Goal: Download file/media

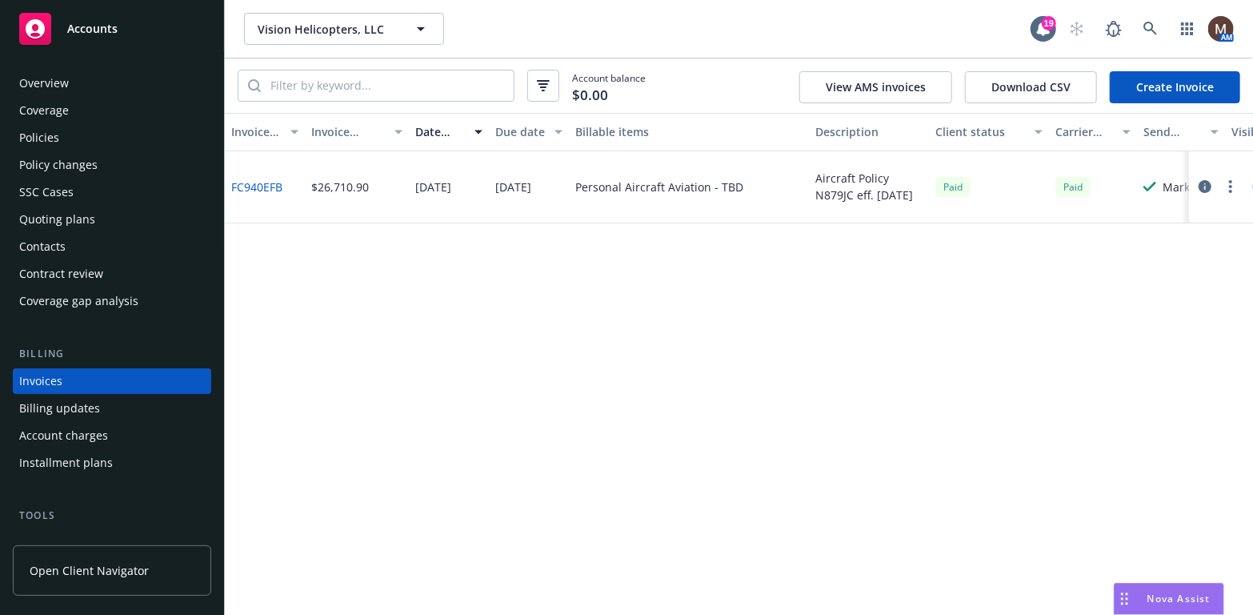
scroll to position [47, 0]
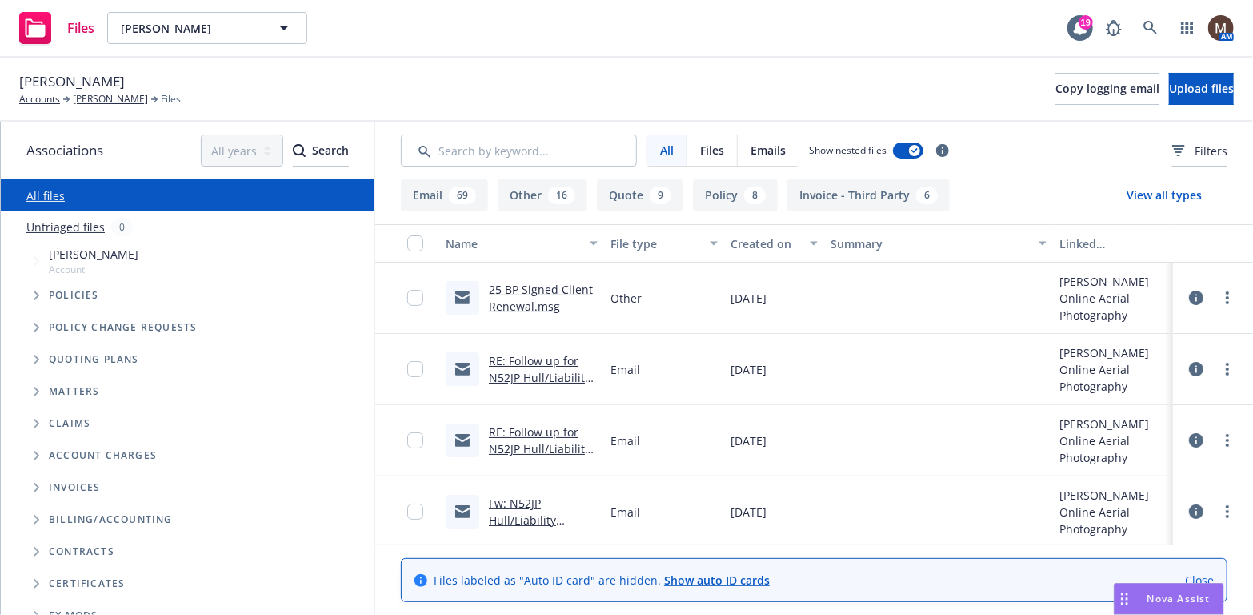
click at [539, 287] on link "25 BP Signed Client Renewal.msg" at bounding box center [541, 298] width 104 height 32
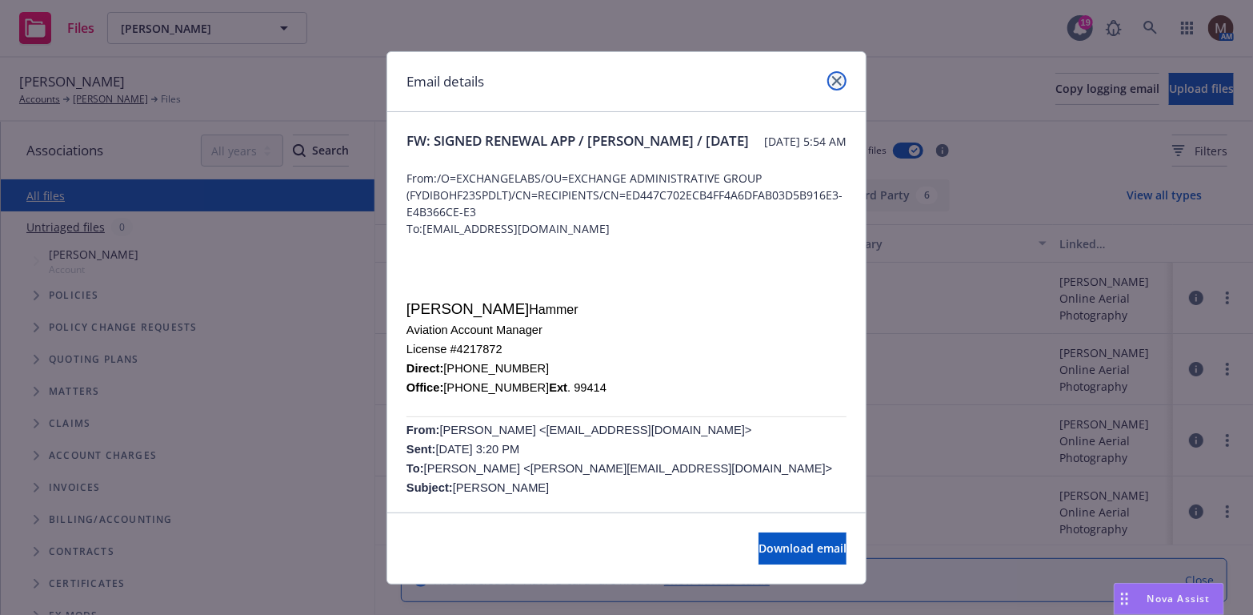
click at [832, 80] on icon "close" at bounding box center [837, 81] width 10 height 10
